Goal: Information Seeking & Learning: Learn about a topic

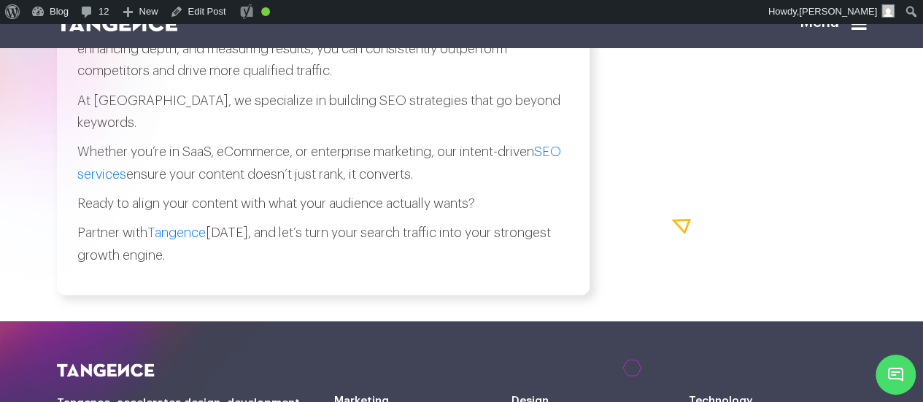
scroll to position [6339, 0]
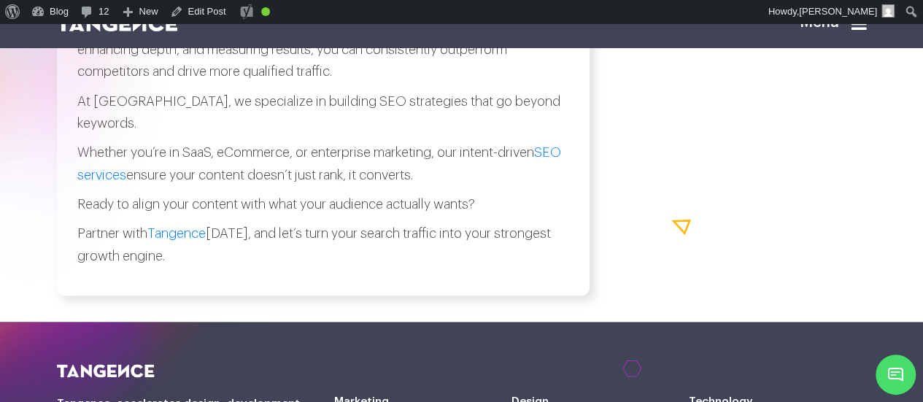
click at [861, 28] on icon at bounding box center [858, 24] width 15 height 18
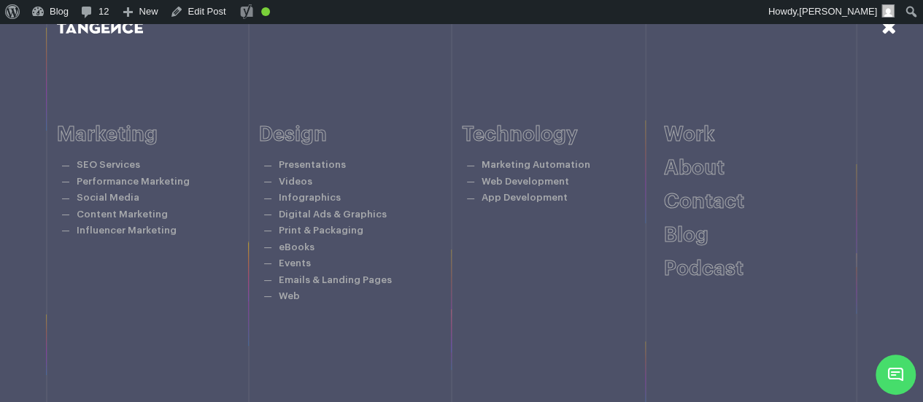
click at [886, 27] on icon at bounding box center [888, 27] width 15 height 19
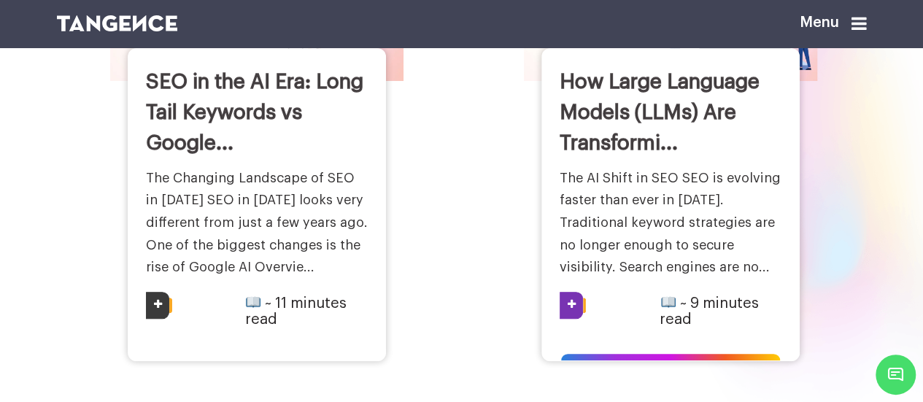
scroll to position [252, 0]
click at [601, 143] on h3 "How Large Language Models (LLMs) Are Transformi..." at bounding box center [670, 112] width 222 height 92
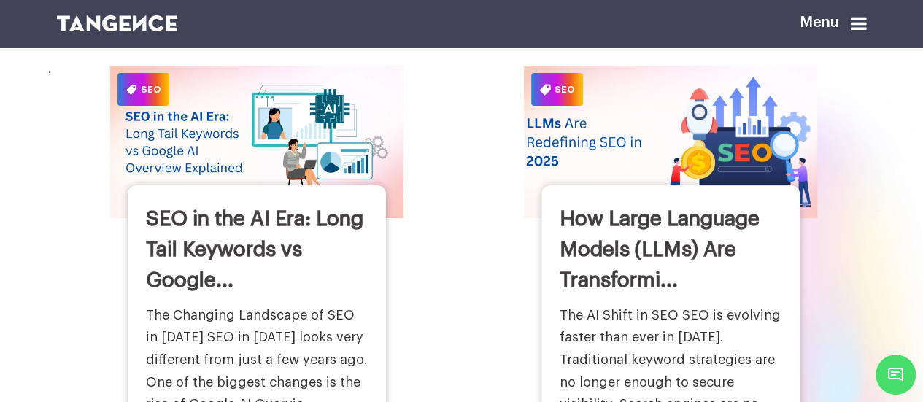
scroll to position [113, 0]
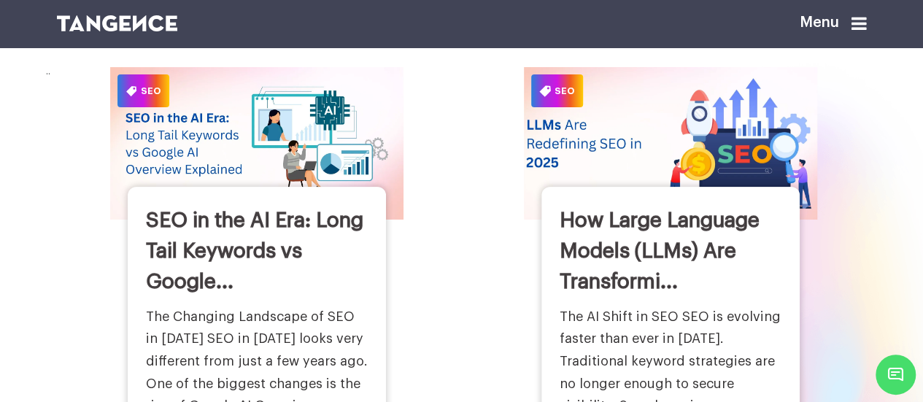
click at [601, 143] on img at bounding box center [670, 144] width 322 height 168
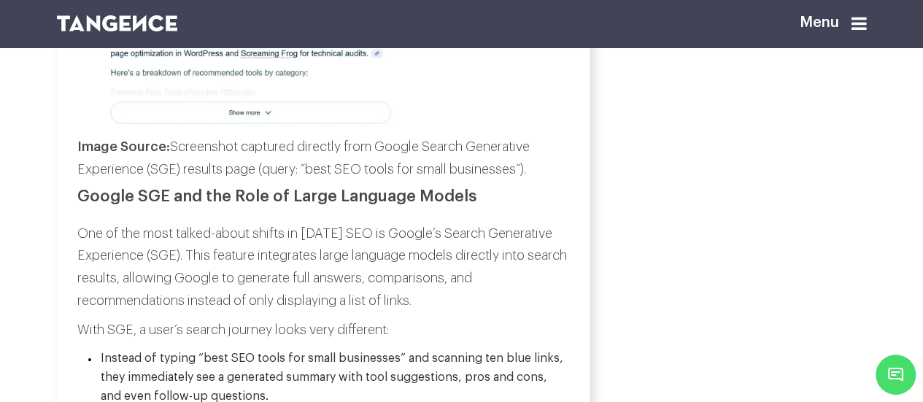
scroll to position [3077, 0]
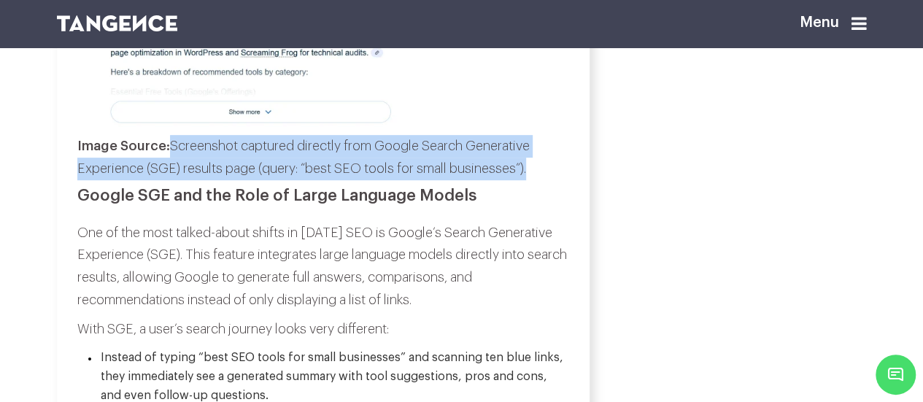
drag, startPoint x: 169, startPoint y: 206, endPoint x: 534, endPoint y: 239, distance: 366.1
click at [534, 179] on p "Image Source: Screenshot captured directly from Google Search Generative Experi…" at bounding box center [323, 157] width 492 height 44
copy p "Screenshot captured directly from Google Search Generative Experience (SGE) res…"
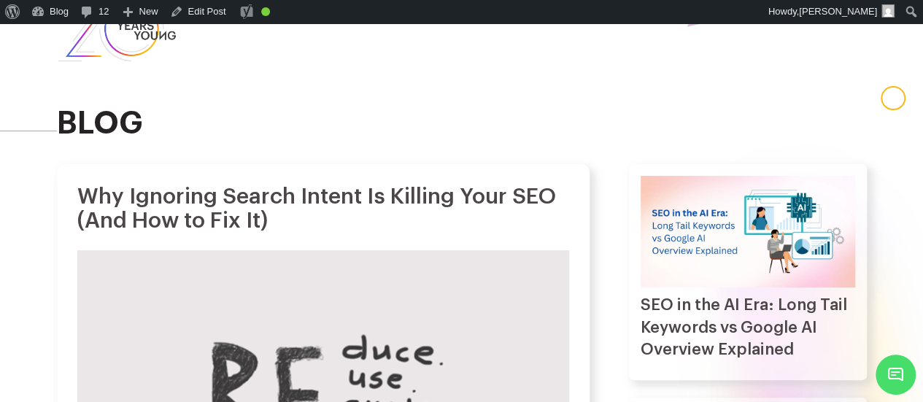
scroll to position [59, 0]
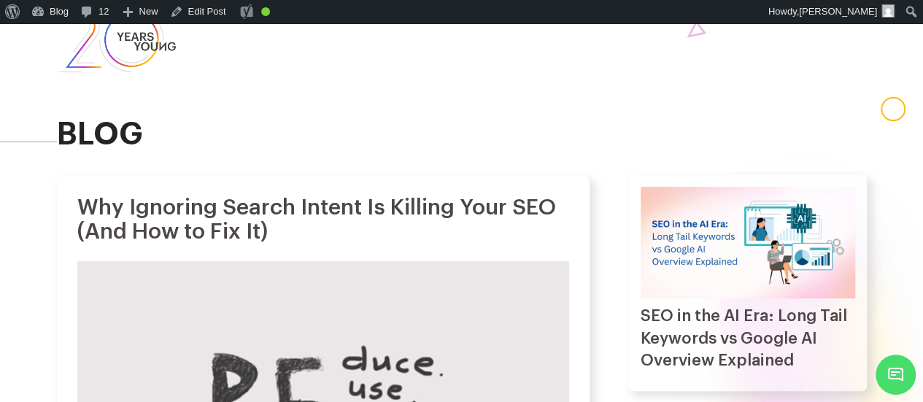
scroll to position [51, 0]
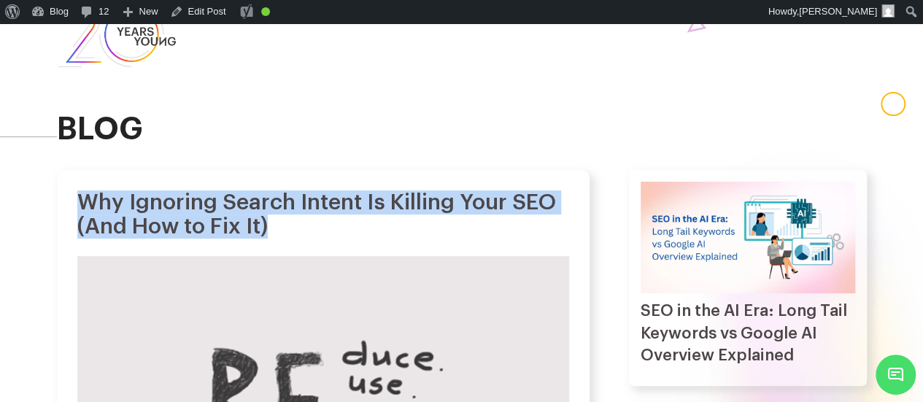
drag, startPoint x: 79, startPoint y: 214, endPoint x: 282, endPoint y: 243, distance: 204.9
click at [282, 239] on h1 "Why Ignoring Search Intent Is Killing Your SEO (And How to Fix It)" at bounding box center [323, 214] width 492 height 48
copy h1 "Why Ignoring Search Intent Is Killing Your SEO (And How to Fix It)"
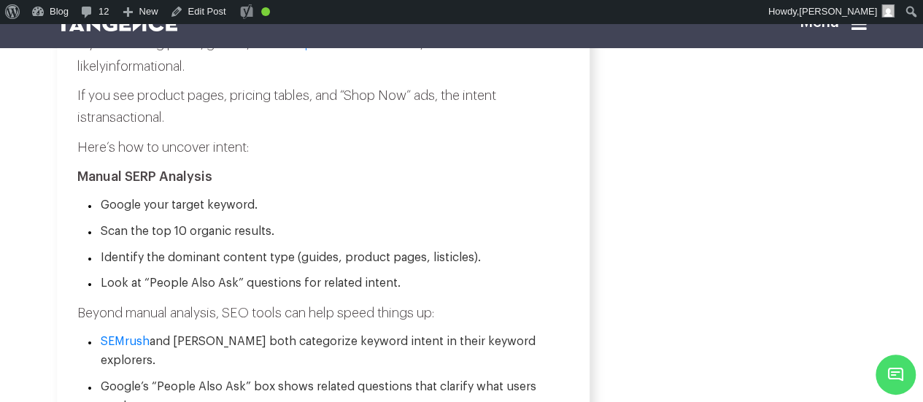
scroll to position [1821, 0]
